Goal: Task Accomplishment & Management: Manage account settings

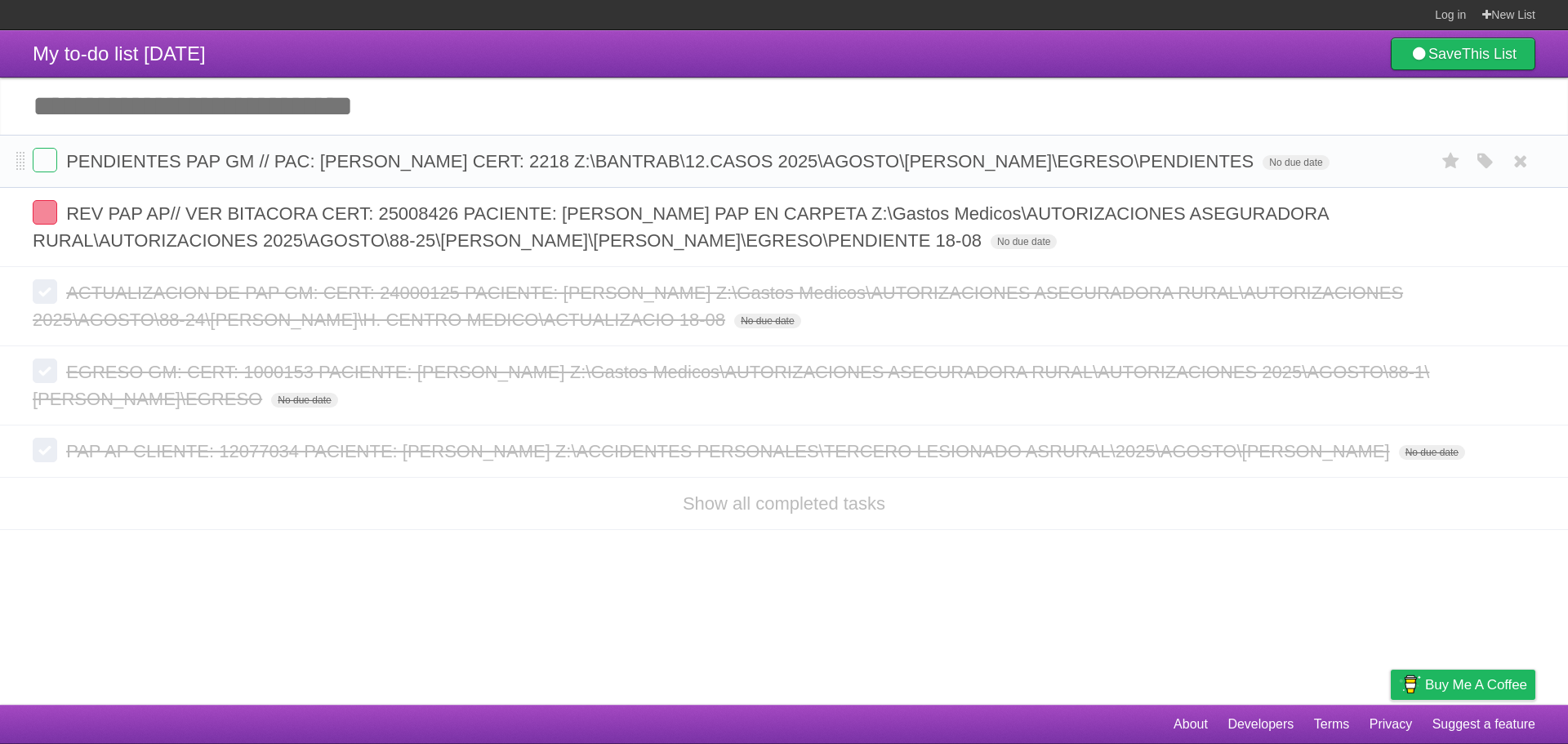
click at [53, 174] on form "PENDIENTES PAP GM // PAC: CLAUDIA MARIA VASQUEZ FUENTES CERT: 2218 Z:\BANTRAB\1…" at bounding box center [784, 161] width 1502 height 27
click at [52, 157] on label at bounding box center [45, 160] width 24 height 24
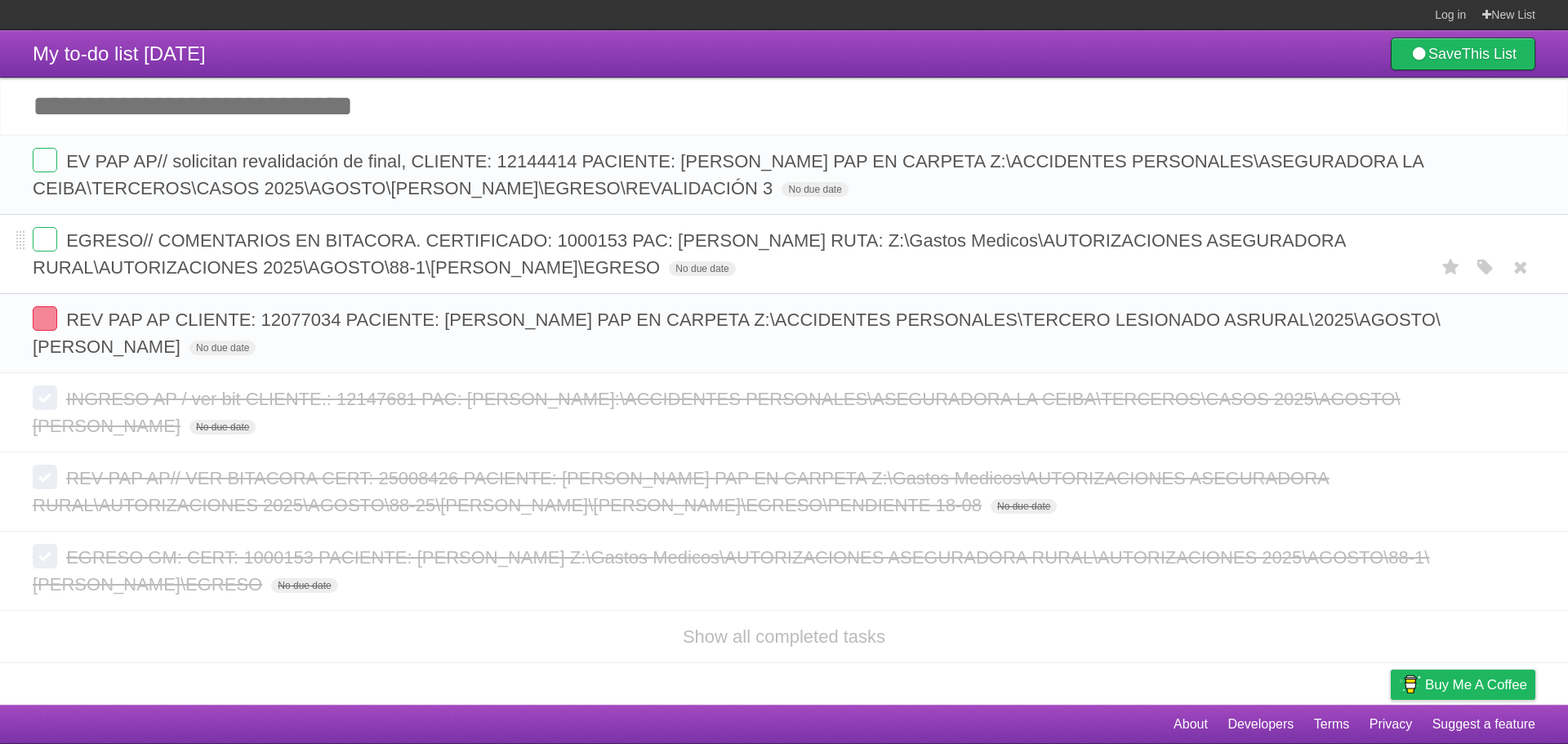
click at [47, 254] on form "EGRESO// COMENTARIOS EN BITACORA. CERTIFICADO: 1000153 PAC: [PERSON_NAME] RUTA:…" at bounding box center [784, 253] width 1502 height 54
click at [47, 246] on label at bounding box center [45, 239] width 24 height 24
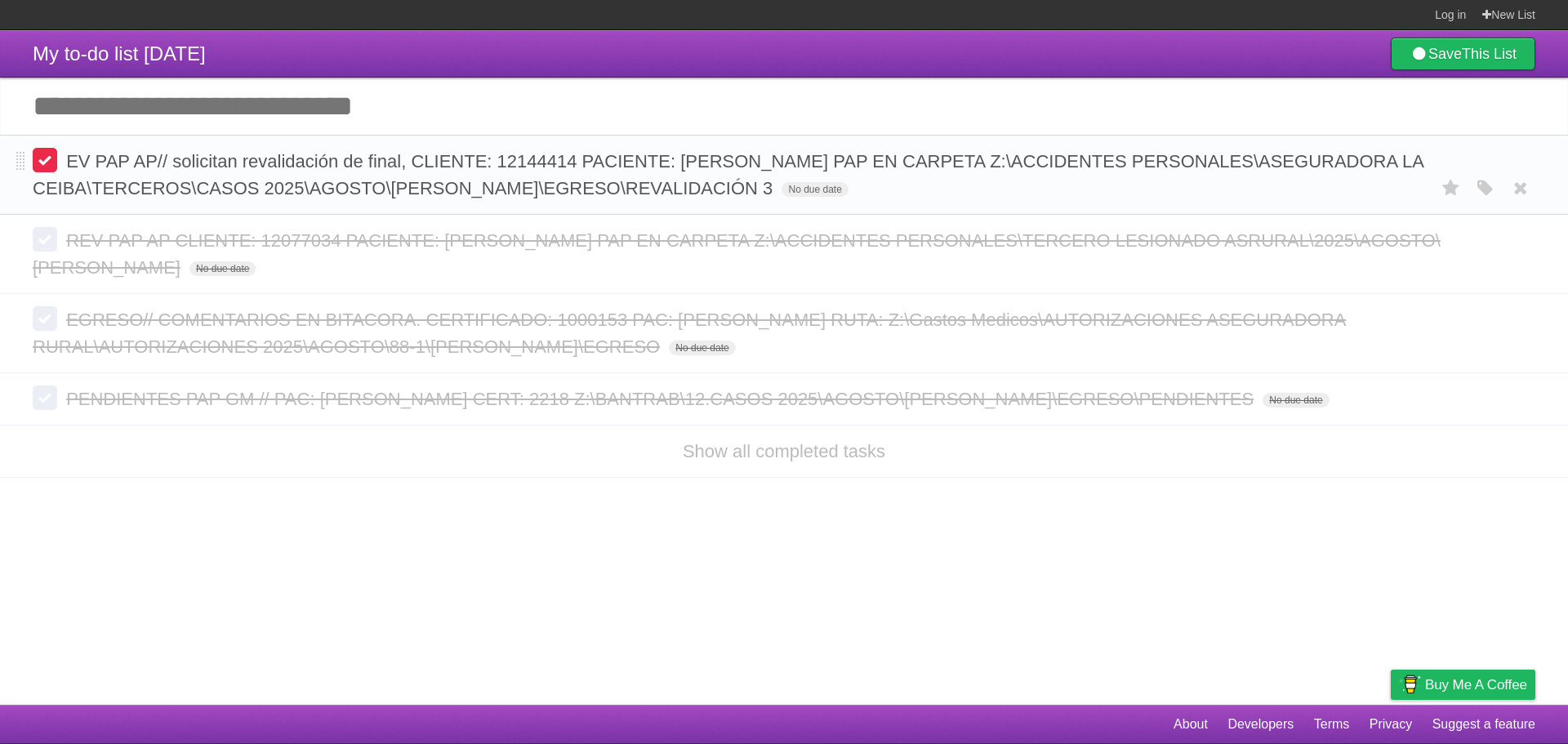
click at [39, 168] on label at bounding box center [45, 160] width 24 height 24
